Goal: Task Accomplishment & Management: Use online tool/utility

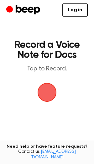
click at [53, 90] on span "button" at bounding box center [47, 93] width 18 height 18
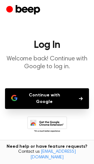
click at [52, 98] on button "Continue with Google" at bounding box center [47, 98] width 84 height 21
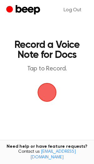
click at [49, 95] on span "button" at bounding box center [47, 93] width 18 height 18
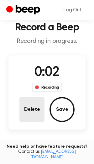
scroll to position [19, 0]
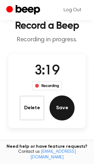
click at [64, 103] on button "Save" at bounding box center [61, 107] width 25 height 25
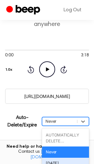
scroll to position [94, 0]
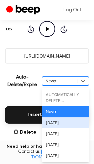
click at [60, 85] on div "option [DATE] focused, 3 of 6. 6 results available. Use Up and Down to choose o…" at bounding box center [65, 81] width 47 height 9
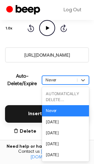
click at [55, 110] on div "Never" at bounding box center [65, 110] width 47 height 11
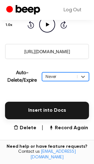
scroll to position [98, 0]
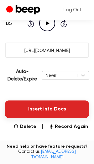
click at [31, 114] on button "Insert into Docs" at bounding box center [47, 109] width 84 height 18
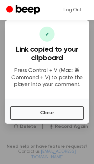
scroll to position [88, 0]
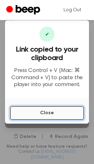
click at [41, 110] on button "Close" at bounding box center [47, 113] width 74 height 14
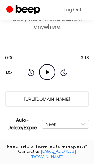
scroll to position [45, 0]
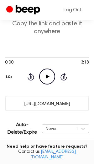
click at [43, 105] on input "[URL][DOMAIN_NAME]" at bounding box center [47, 103] width 84 height 15
click at [52, 58] on div at bounding box center [47, 56] width 84 height 5
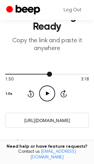
scroll to position [24, 0]
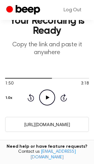
click at [46, 88] on div "1:50 3:18 Your browser does not support the [object Object] element. 1.0x Rewin…" at bounding box center [47, 90] width 84 height 30
click at [46, 95] on icon at bounding box center [47, 97] width 3 height 4
click at [53, 100] on icon "Pause Audio" at bounding box center [47, 97] width 16 height 16
click at [47, 101] on icon "Play Audio" at bounding box center [47, 97] width 16 height 16
click at [66, 97] on icon "Skip 5 seconds" at bounding box center [63, 98] width 7 height 8
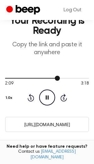
drag, startPoint x: 32, startPoint y: 79, endPoint x: 27, endPoint y: 78, distance: 5.7
click at [27, 78] on div at bounding box center [47, 77] width 84 height 5
drag, startPoint x: 18, startPoint y: 78, endPoint x: 11, endPoint y: 78, distance: 6.6
click at [11, 78] on div at bounding box center [16, 78] width 23 height 1
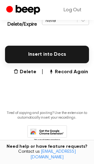
scroll to position [169, 0]
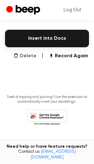
click at [24, 55] on button "Delete" at bounding box center [24, 56] width 23 height 8
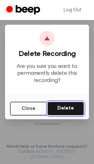
click at [66, 112] on button "Delete" at bounding box center [65, 109] width 37 height 14
